Goal: Task Accomplishment & Management: Use online tool/utility

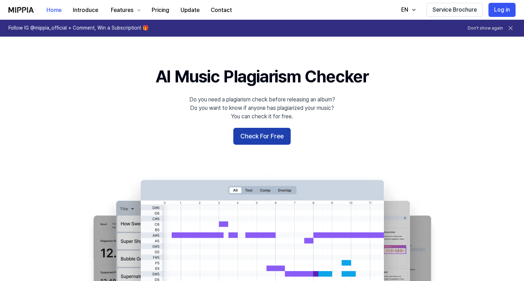
click at [270, 135] on button "Check For Free" at bounding box center [261, 136] width 57 height 17
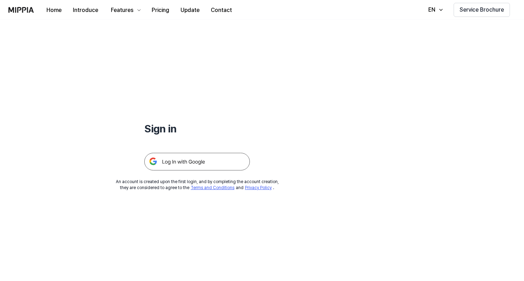
click at [218, 153] on img at bounding box center [197, 162] width 106 height 18
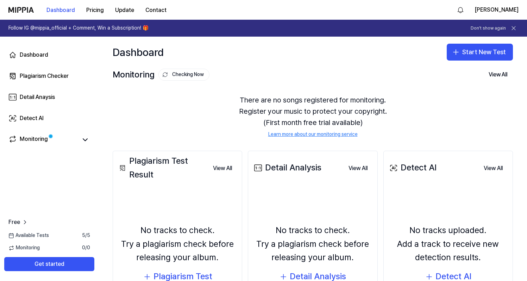
click at [299, 73] on div "Monitoring Checking Now View All" at bounding box center [313, 74] width 400 height 11
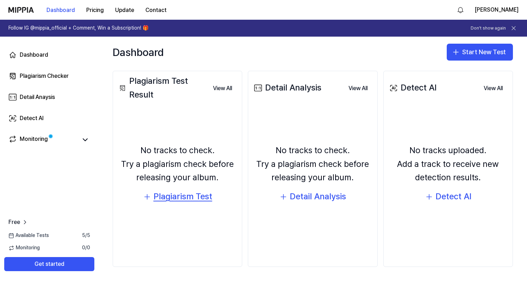
scroll to position [80, 0]
click at [329, 198] on div "Detail Analysis" at bounding box center [318, 196] width 56 height 13
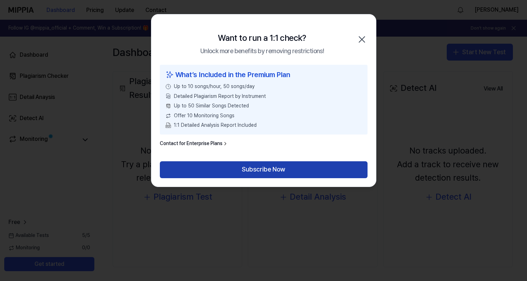
click at [290, 170] on button "Subscribe Now" at bounding box center [264, 169] width 208 height 17
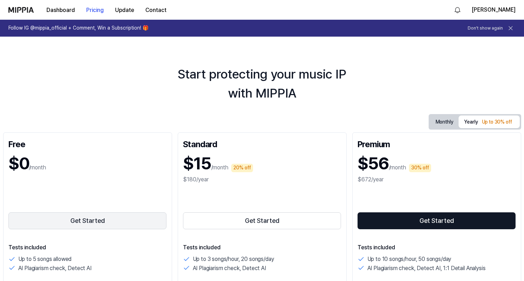
click at [72, 215] on button "Get Started" at bounding box center [87, 220] width 158 height 17
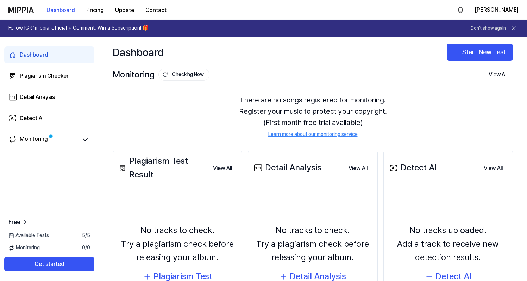
click at [457, 98] on div "There are no songs registered for monitoring. Register your music to protect yo…" at bounding box center [313, 116] width 400 height 61
click at [472, 54] on button "Start New Test" at bounding box center [480, 52] width 66 height 17
click at [449, 74] on div "Plagiarism test" at bounding box center [460, 71] width 32 height 7
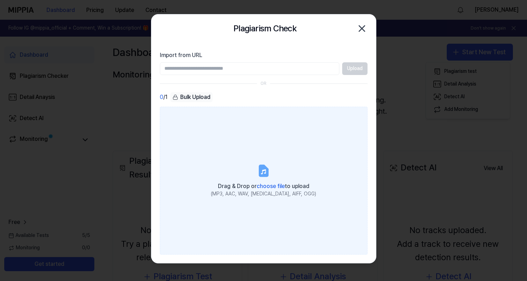
click at [275, 185] on span "choose file" at bounding box center [271, 186] width 28 height 7
click at [0, 0] on input "Drag & Drop or choose file to upload (MP3, AAC, WAV, FLAC, AIFF, OGG)" at bounding box center [0, 0] width 0 height 0
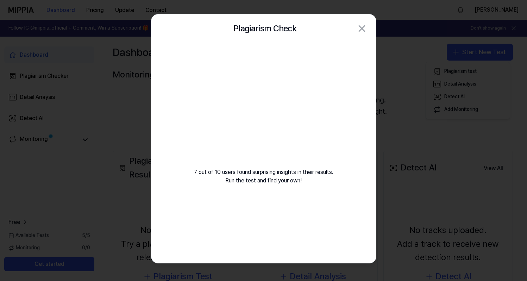
click at [286, 137] on video at bounding box center [263, 109] width 101 height 101
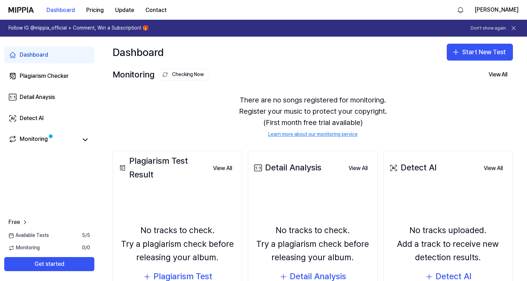
click at [300, 74] on div "Monitoring Checking Now View All" at bounding box center [313, 74] width 400 height 11
click at [52, 136] on span at bounding box center [50, 136] width 5 height 5
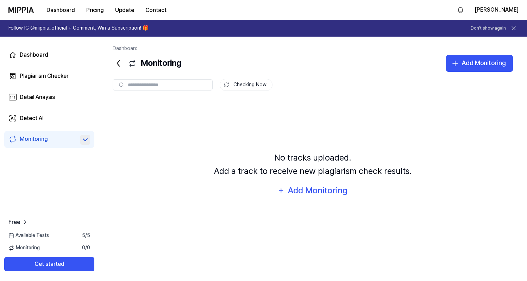
click at [81, 140] on icon at bounding box center [85, 139] width 8 height 8
click at [87, 141] on icon at bounding box center [85, 139] width 8 height 8
click at [392, 88] on div "Checking Now" at bounding box center [313, 85] width 400 height 12
click at [34, 82] on link "Plagiarism Checker" at bounding box center [49, 76] width 90 height 17
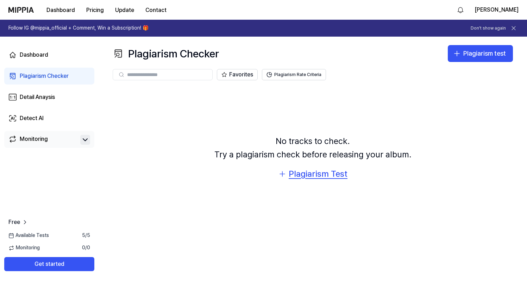
click at [306, 174] on div "Plagiarism Test" at bounding box center [318, 173] width 59 height 13
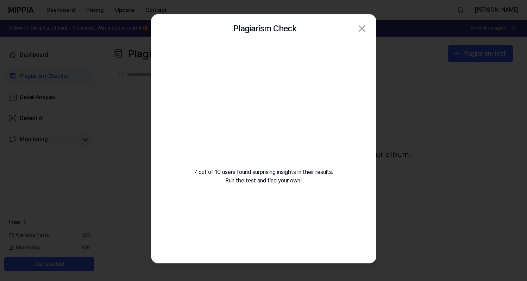
click at [294, 122] on video at bounding box center [263, 109] width 101 height 101
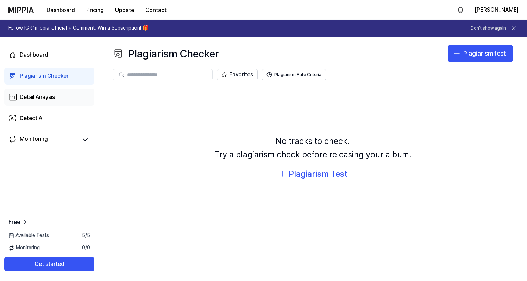
click at [37, 96] on div "Detail Anaysis" at bounding box center [37, 97] width 35 height 8
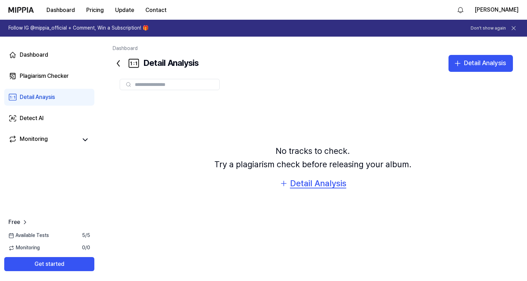
click at [307, 184] on div "Detail Analysis" at bounding box center [318, 183] width 56 height 13
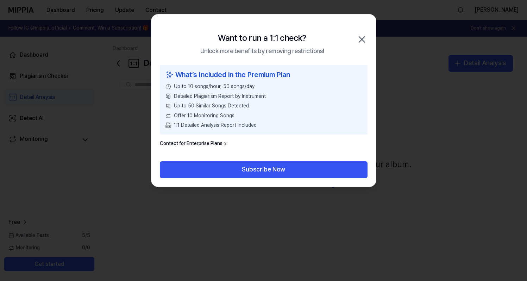
click at [356, 40] on icon "button" at bounding box center [361, 39] width 11 height 11
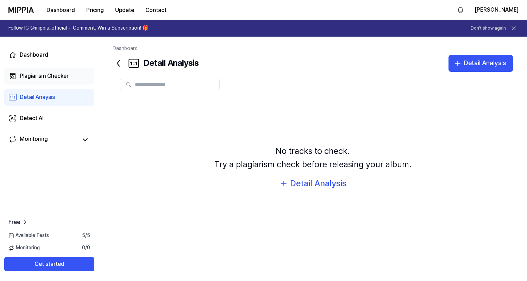
click at [48, 75] on div "Plagiarism Checker" at bounding box center [44, 76] width 49 height 8
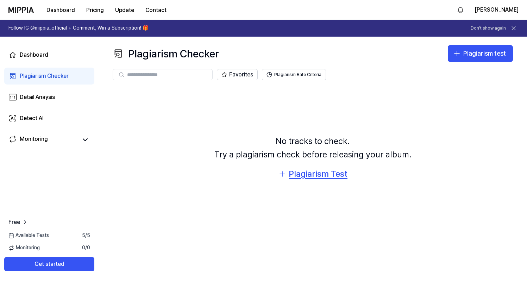
click at [308, 171] on div "Plagiarism Test" at bounding box center [318, 173] width 59 height 13
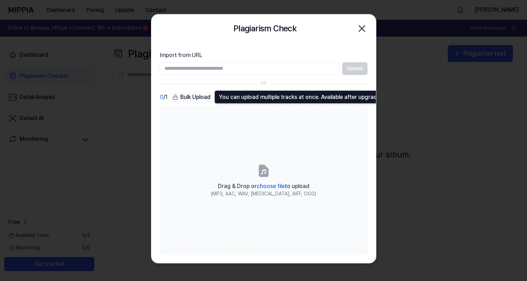
click at [194, 99] on div "Bulk Upload" at bounding box center [191, 97] width 42 height 10
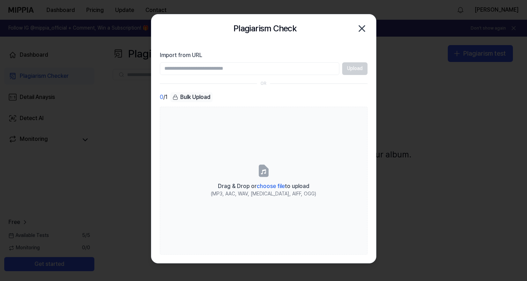
click at [161, 94] on span "0" at bounding box center [162, 97] width 4 height 8
click at [184, 65] on input "Import from URL" at bounding box center [249, 68] width 179 height 13
